Goal: Find specific page/section: Find specific page/section

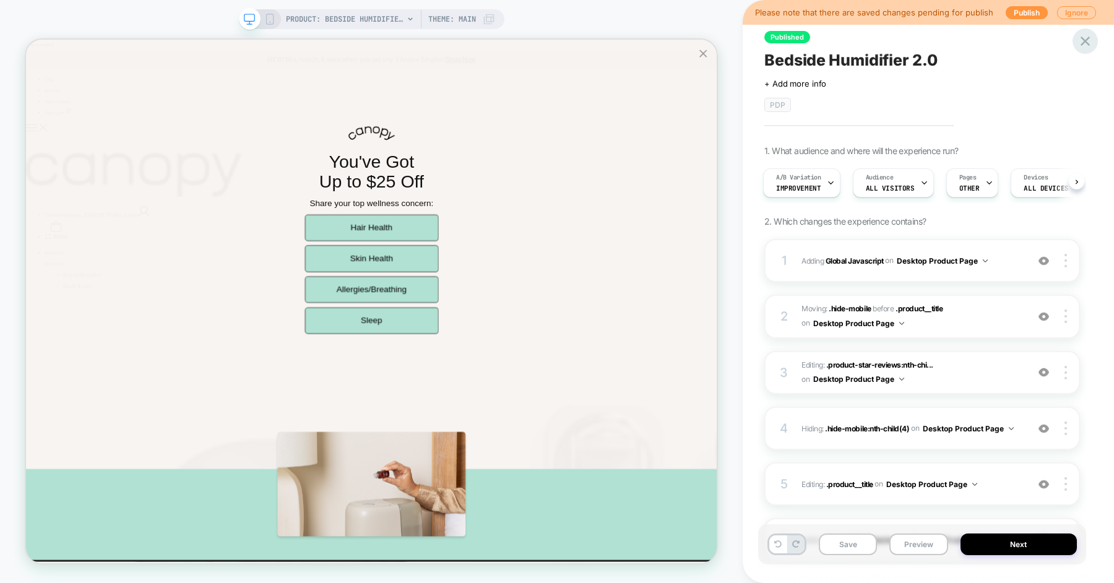
click at [1085, 43] on icon at bounding box center [1085, 41] width 17 height 17
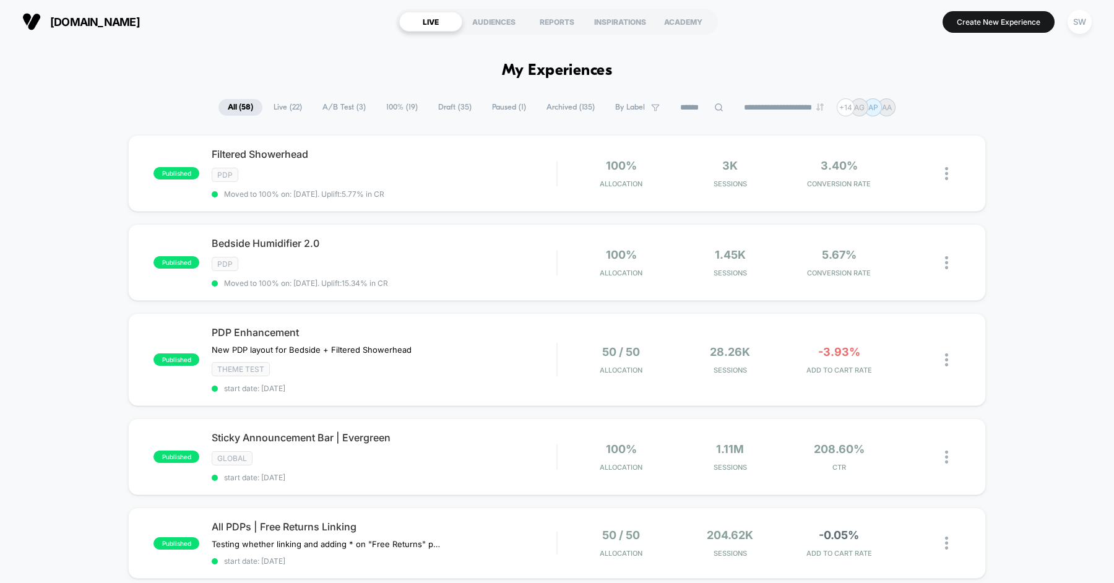
click at [470, 350] on div "PDP Enhancement New PDP layout for Bedside + ﻿Filtered Showerhead Click to edit…" at bounding box center [384, 359] width 345 height 67
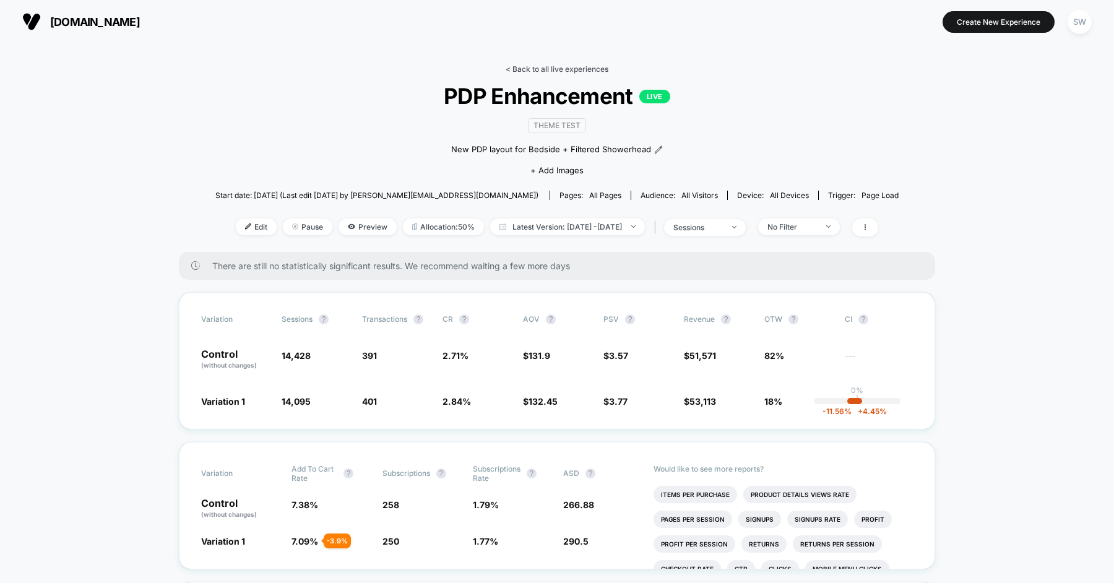
click at [572, 68] on link "< Back to all live experiences" at bounding box center [557, 68] width 103 height 9
